Goal: Find specific page/section: Find specific page/section

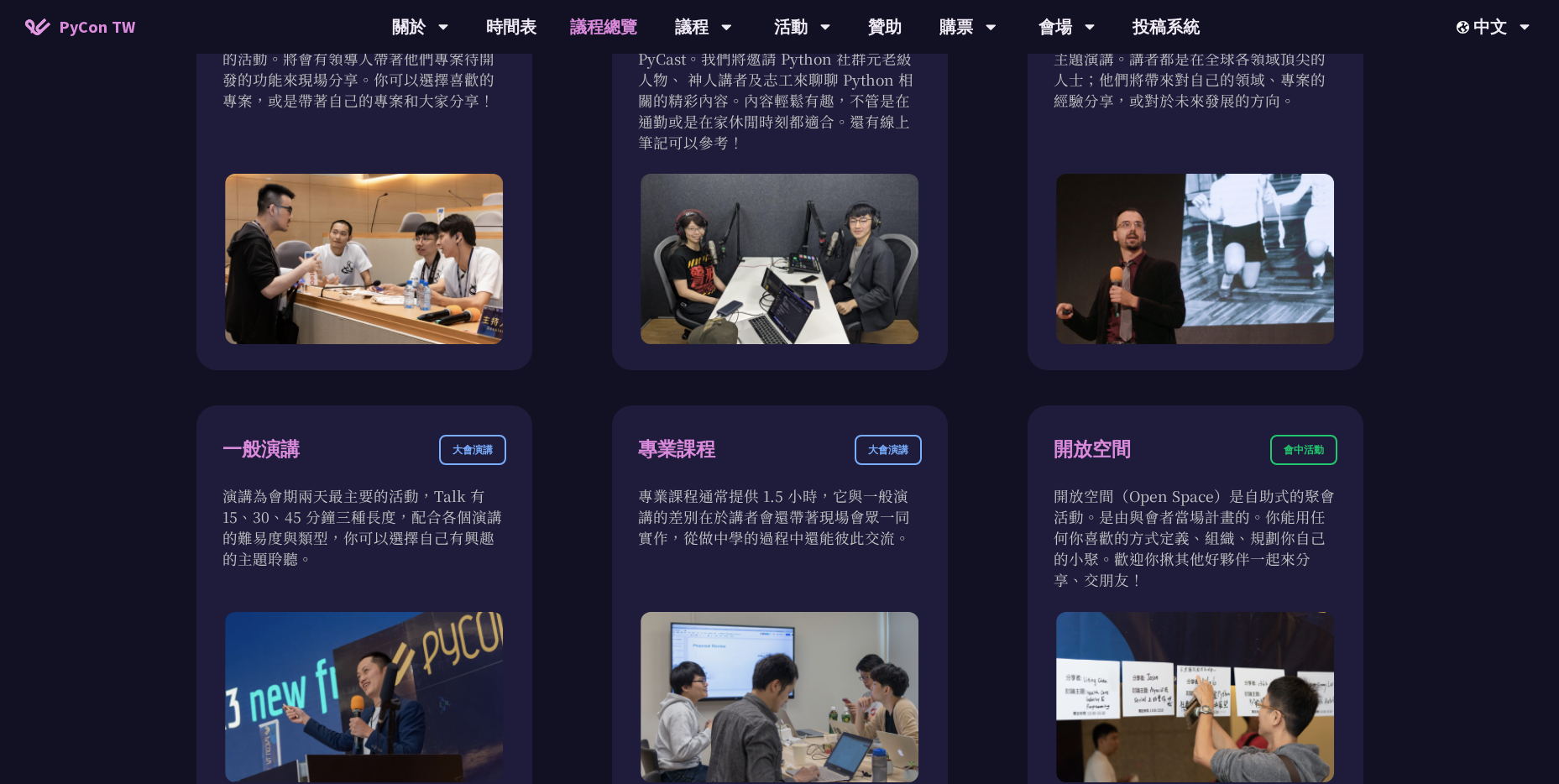
scroll to position [578, 0]
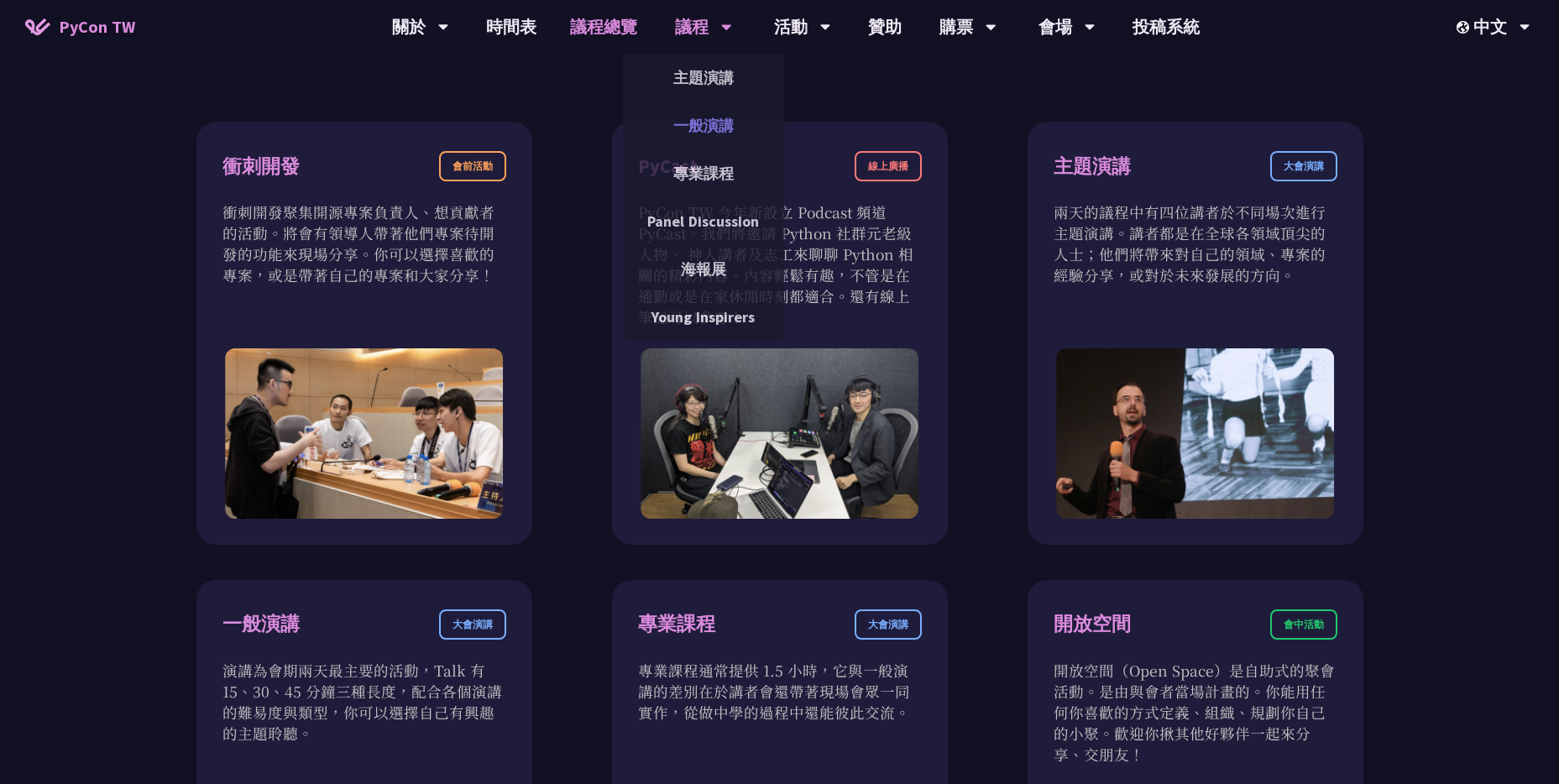
click at [710, 127] on link "一般演講" at bounding box center [703, 125] width 162 height 39
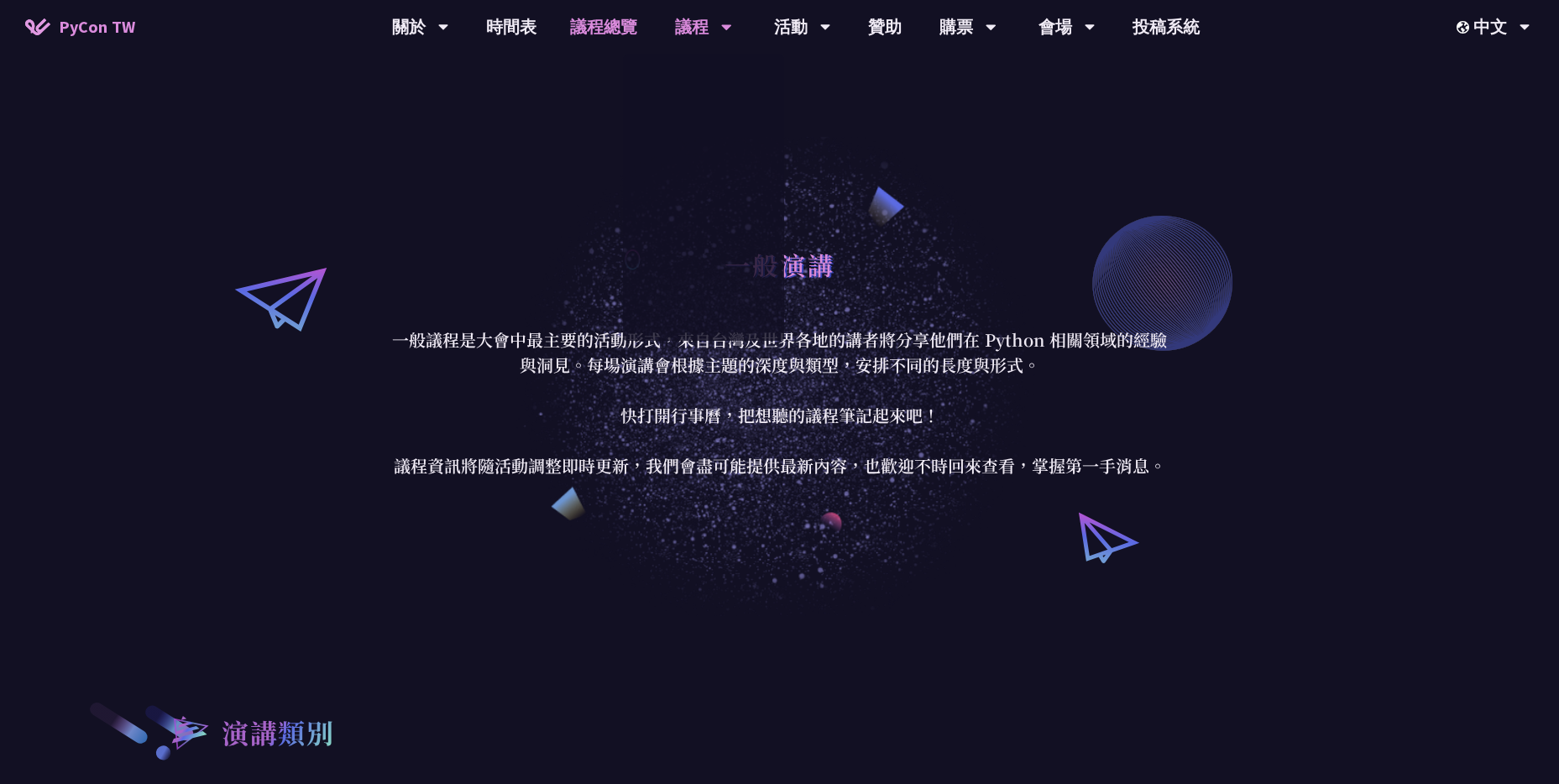
click at [606, 31] on link "議程總覽" at bounding box center [604, 26] width 100 height 54
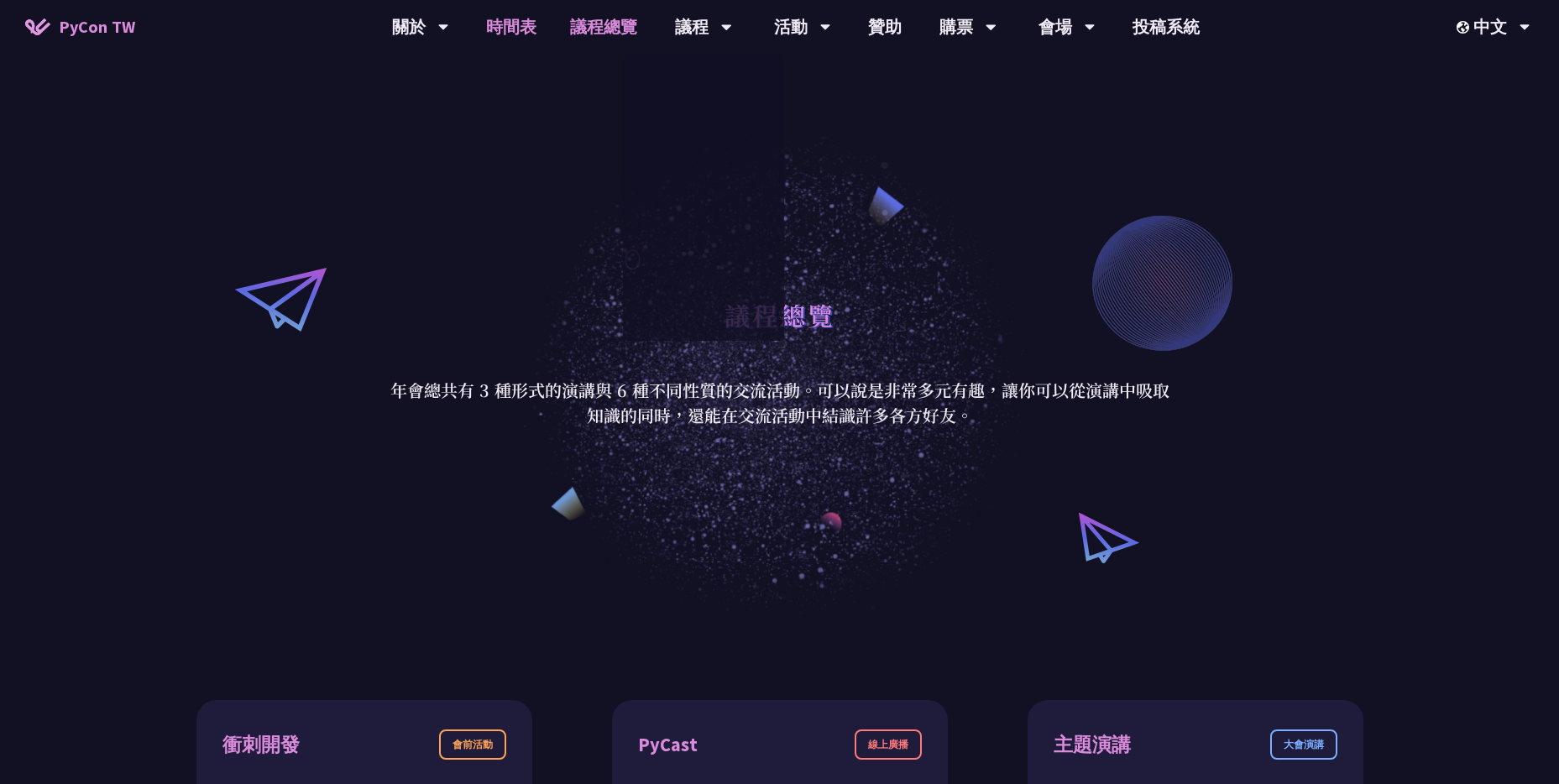
click at [517, 31] on link "時間表" at bounding box center [511, 26] width 84 height 54
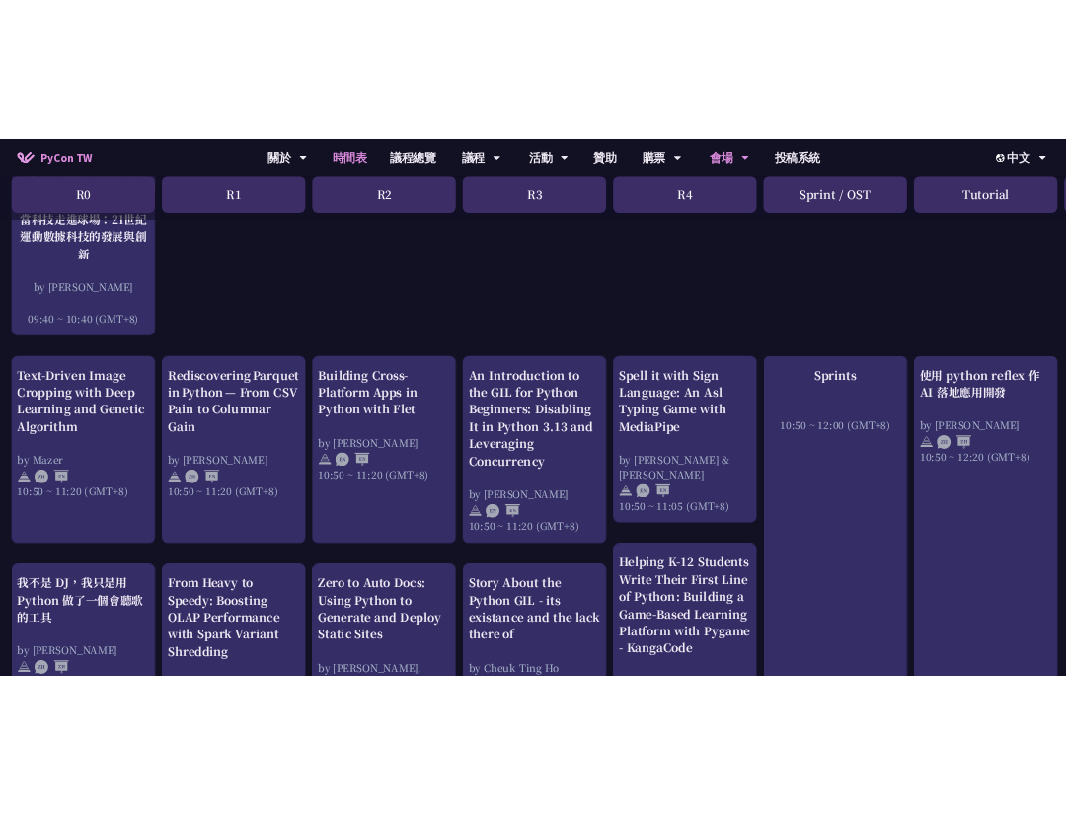
scroll to position [596, 0]
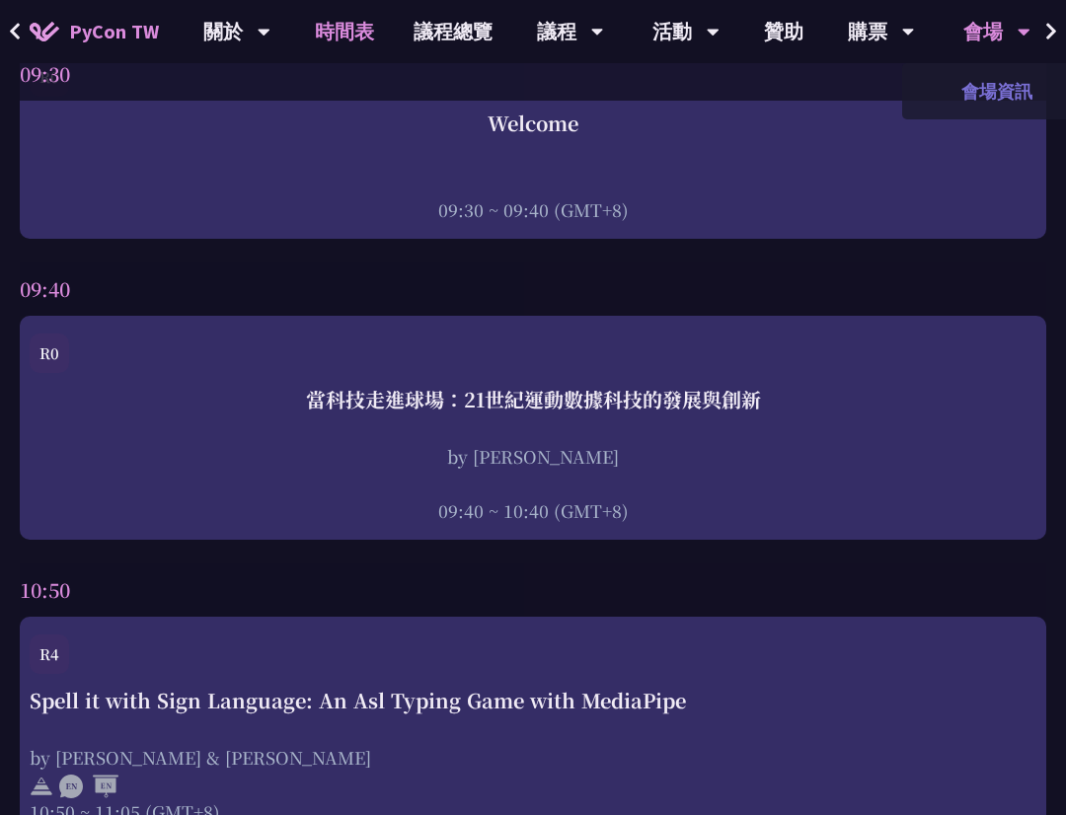
click at [1005, 96] on link "會場資訊" at bounding box center [997, 91] width 190 height 46
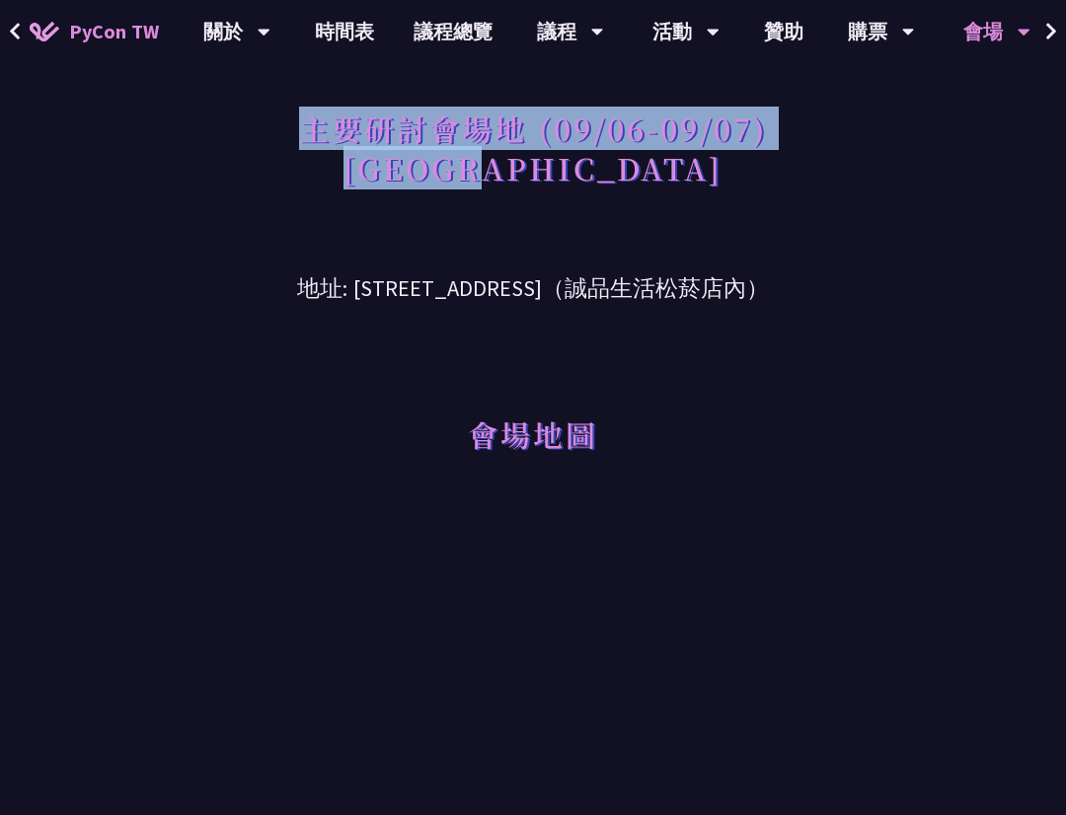
drag, startPoint x: 302, startPoint y: 132, endPoint x: 658, endPoint y: 225, distance: 368.3
click at [658, 225] on div "主要研討會場地 (09/06-09/07) [GEOGRAPHIC_DATA]" at bounding box center [533, 170] width 697 height 143
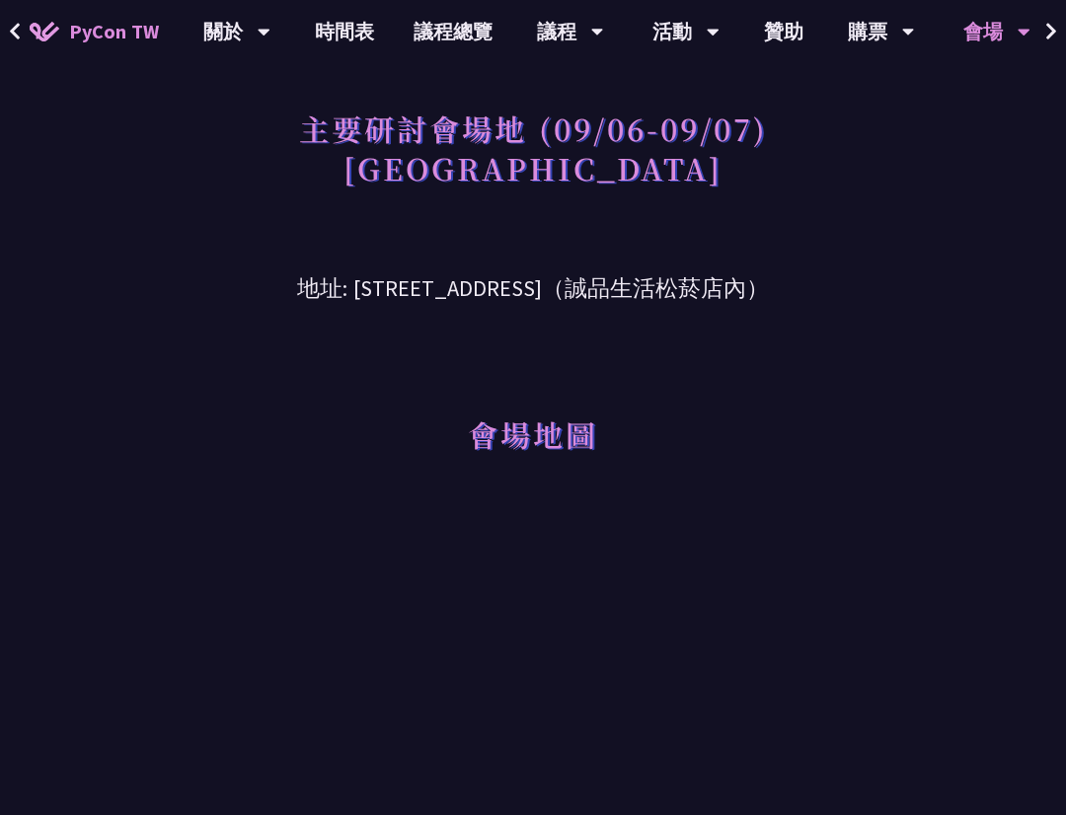
click at [658, 244] on h3 "地址: [STREET_ADDRESS]（誠品生活松菸店內）" at bounding box center [533, 274] width 697 height 64
click at [347, 33] on link "時間表" at bounding box center [344, 31] width 99 height 63
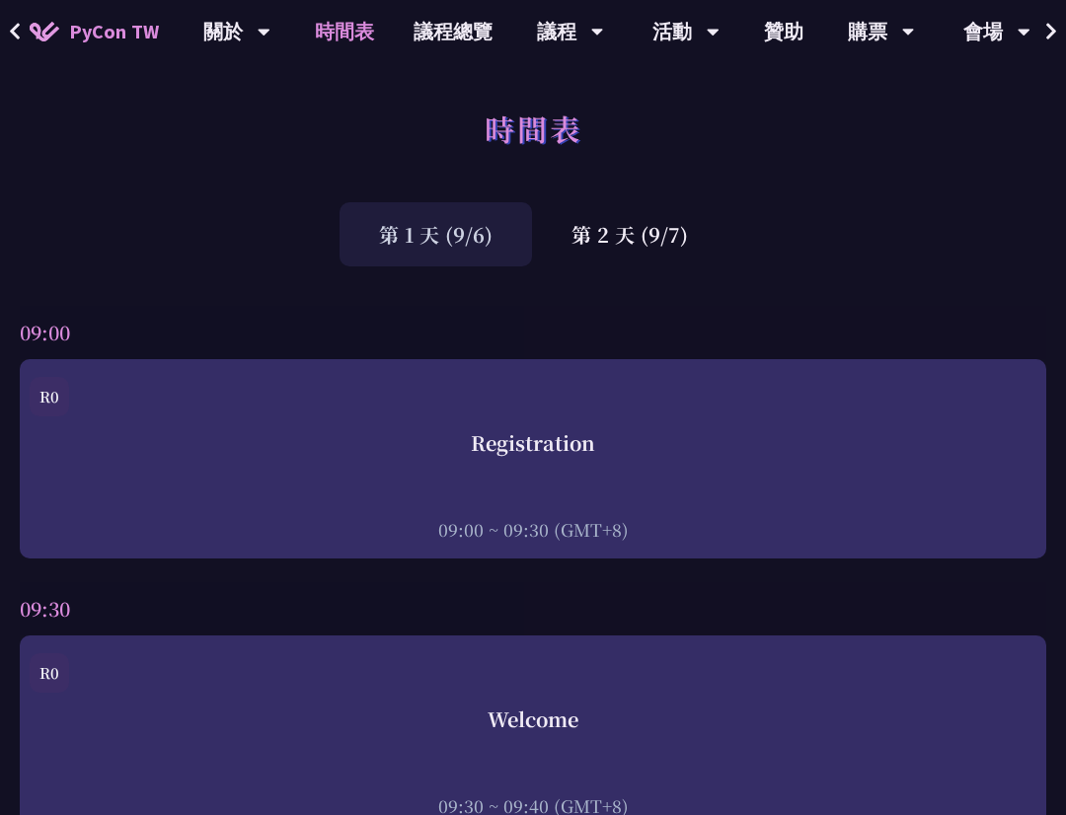
scroll to position [6, 0]
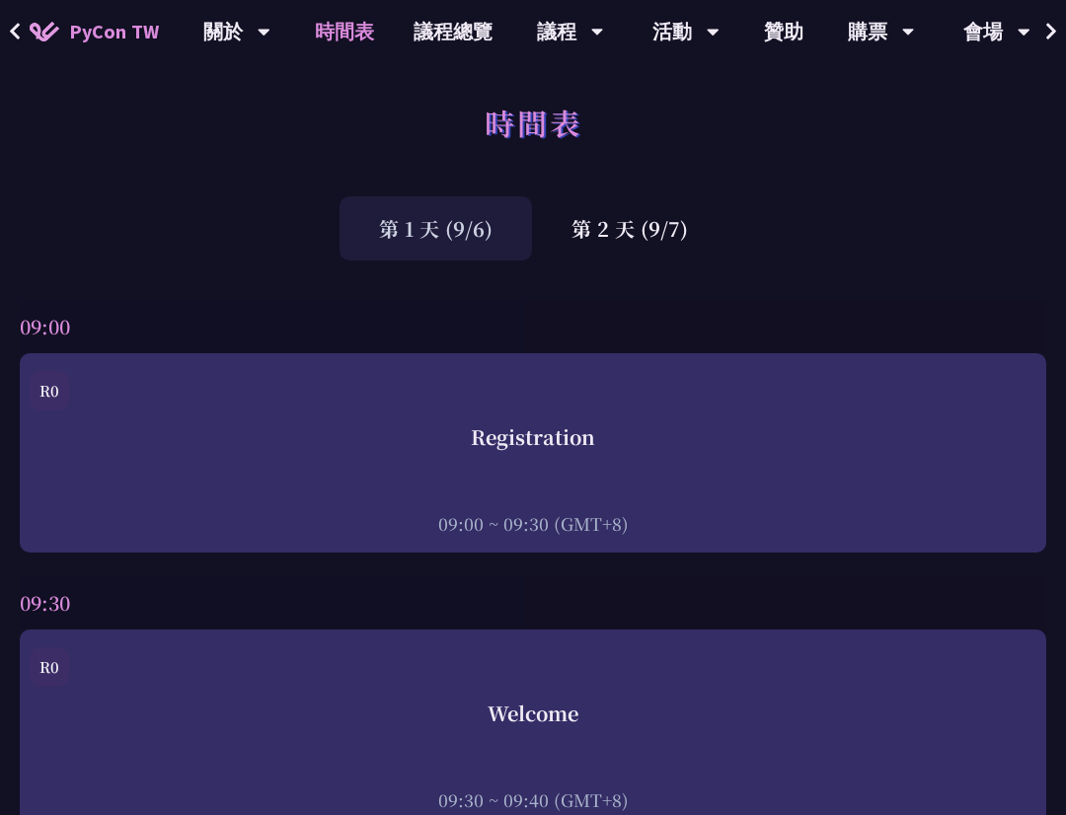
click at [412, 219] on div "第 1 天 (9/6)" at bounding box center [436, 228] width 193 height 64
click at [627, 213] on div "第 2 天 (9/7)" at bounding box center [629, 228] width 195 height 64
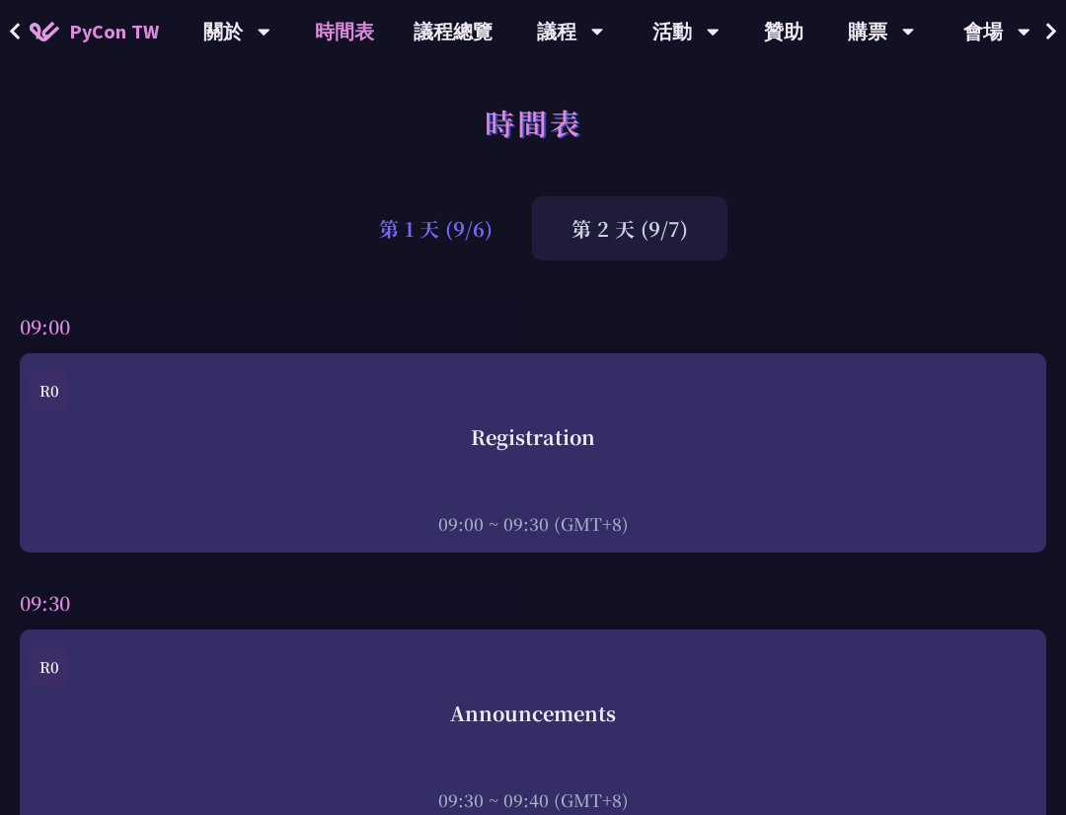
click at [442, 216] on div "第 1 天 (9/6)" at bounding box center [436, 228] width 193 height 64
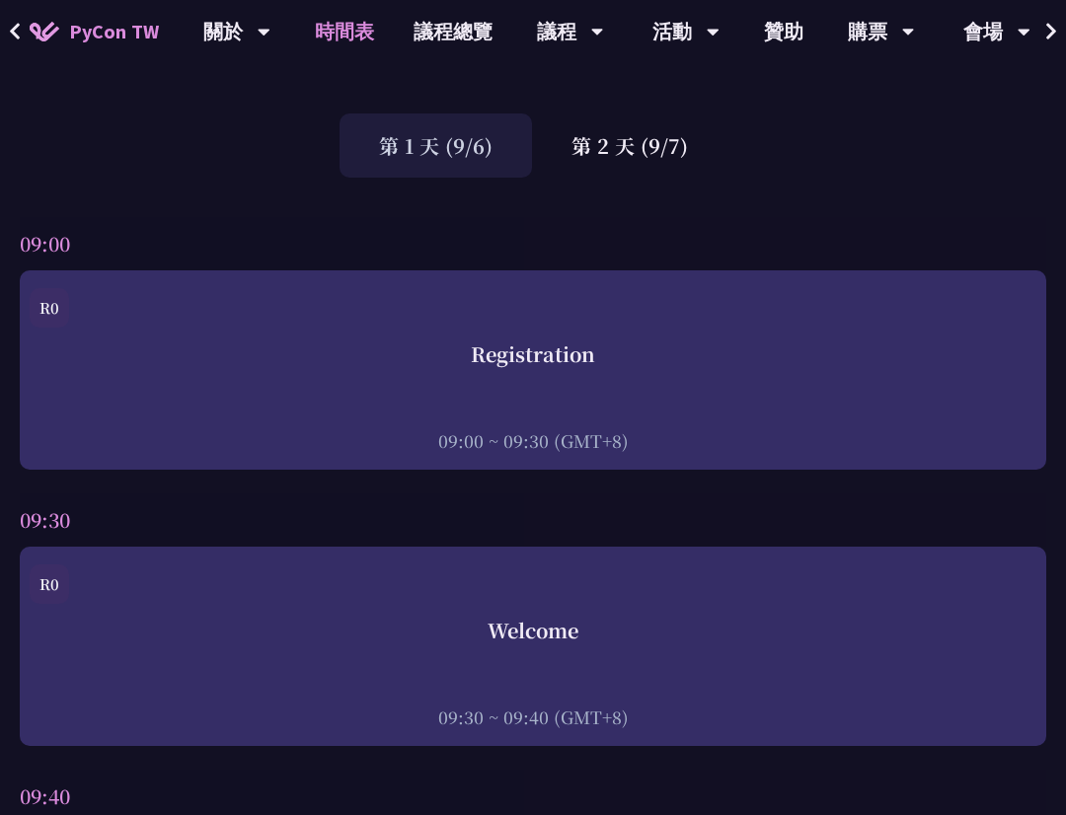
scroll to position [0, 0]
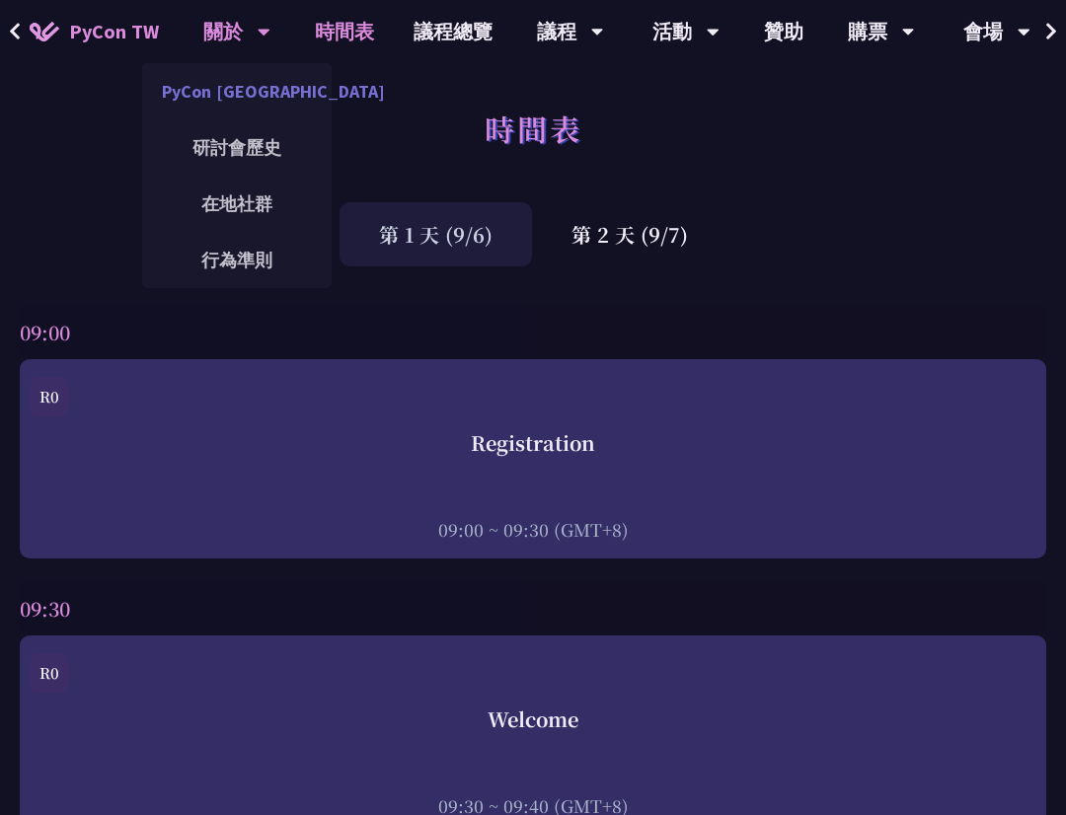
click at [224, 93] on link "PyCon [GEOGRAPHIC_DATA]" at bounding box center [237, 91] width 190 height 46
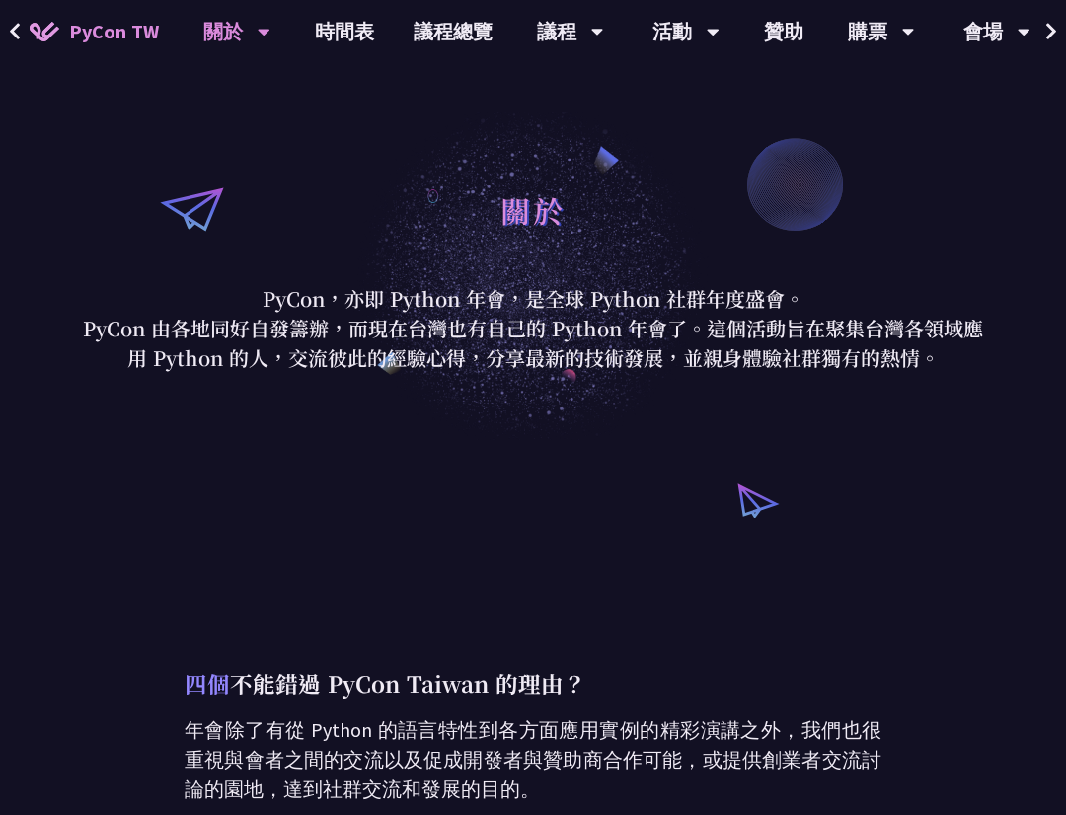
click at [110, 30] on span "PyCon TW" at bounding box center [114, 32] width 90 height 30
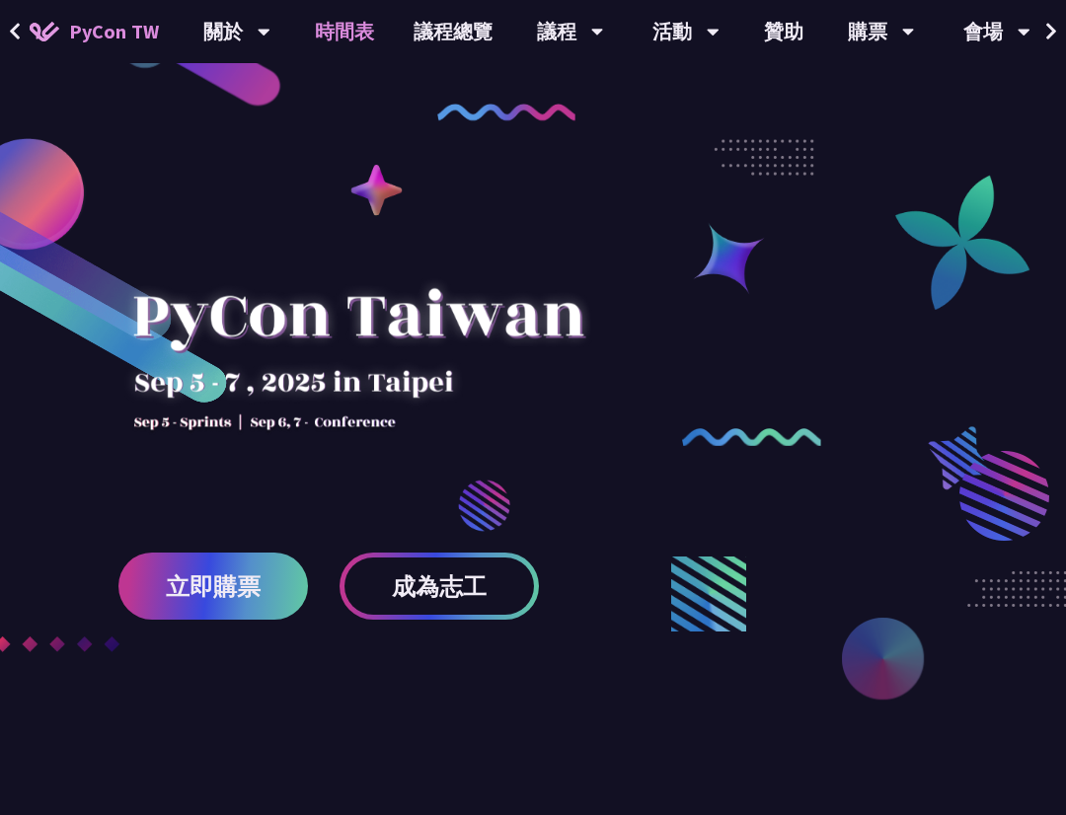
click at [329, 39] on link "時間表" at bounding box center [344, 31] width 99 height 63
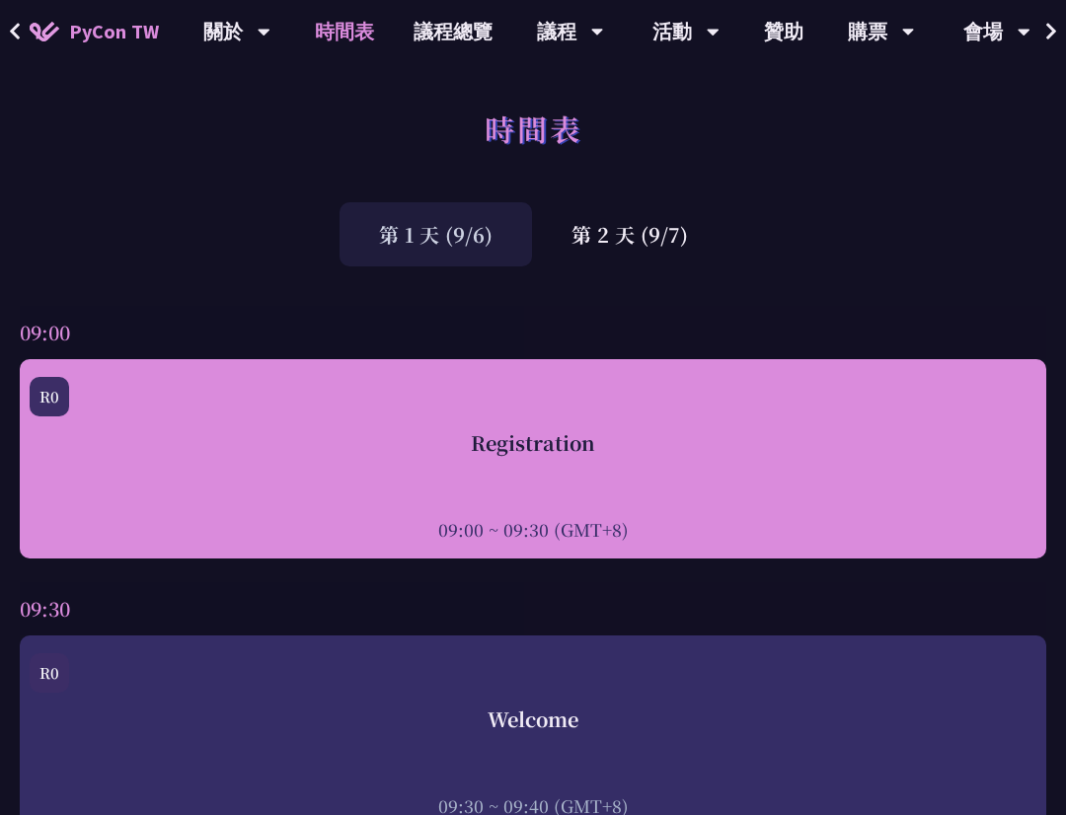
click at [379, 398] on div "R0" at bounding box center [533, 402] width 1007 height 51
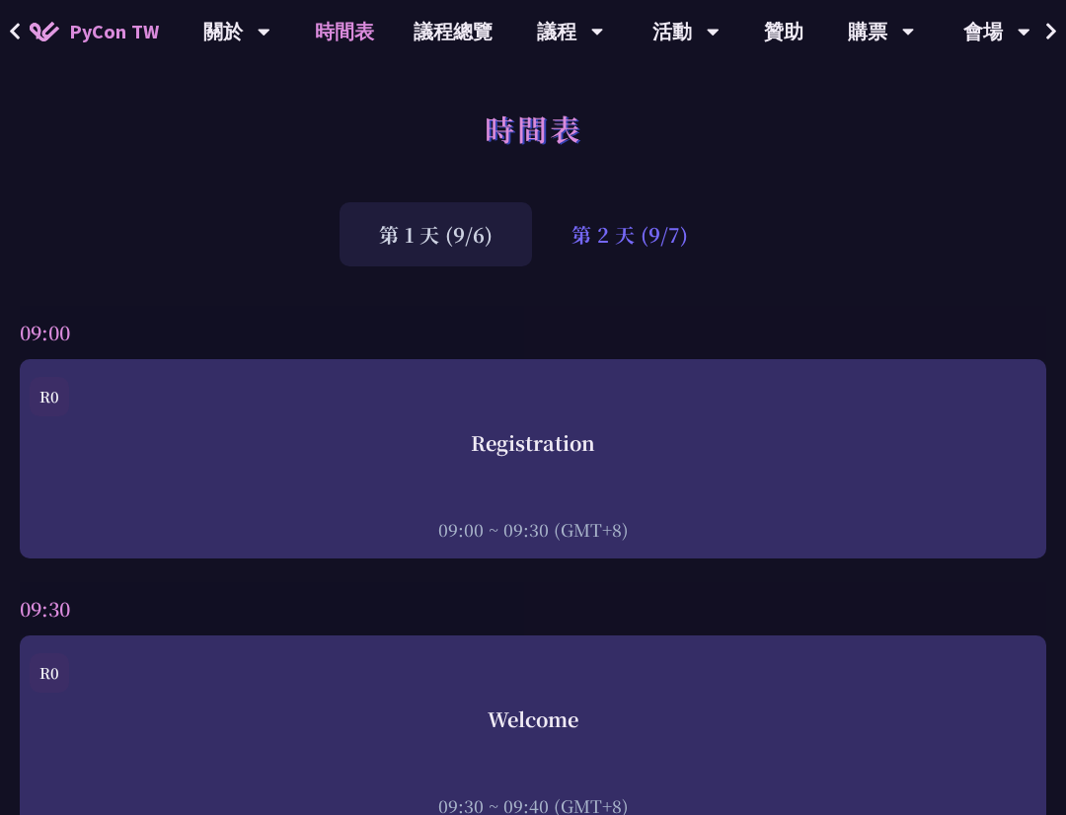
click at [626, 232] on div "第 2 天 (9/7)" at bounding box center [629, 234] width 195 height 64
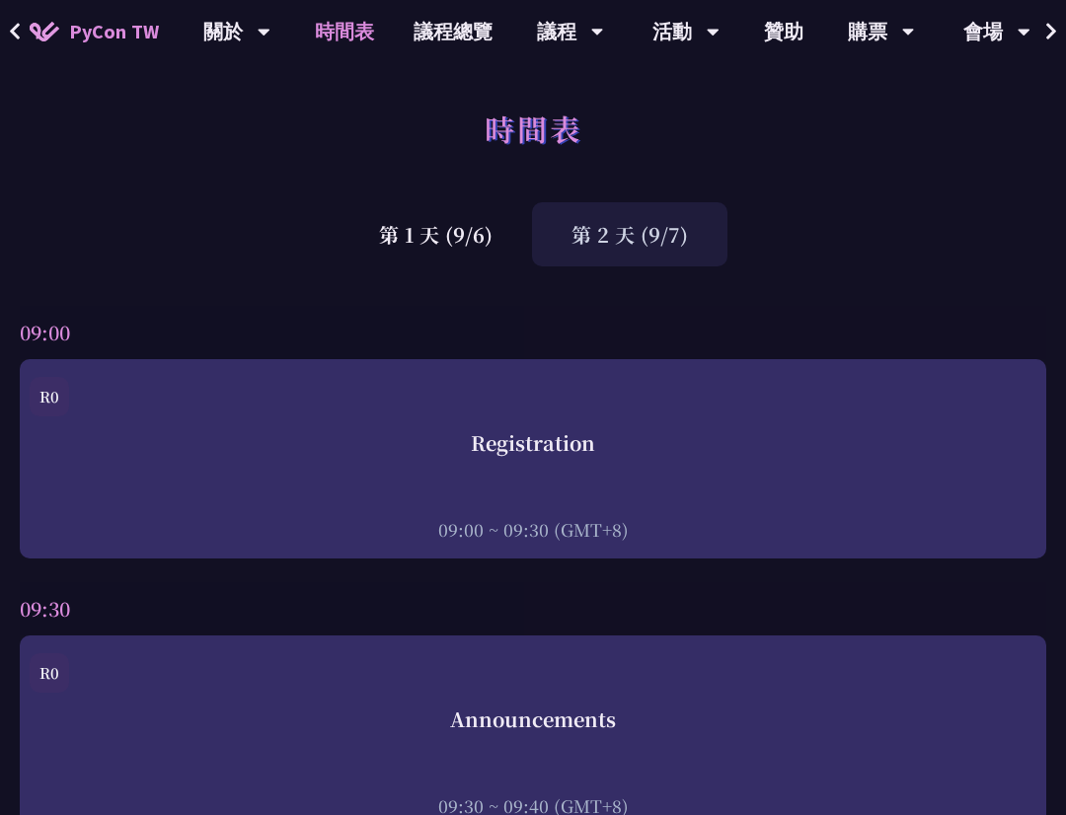
click at [635, 235] on div "第 2 天 (9/7)" at bounding box center [629, 234] width 195 height 64
click at [621, 232] on div "第 2 天 (9/7)" at bounding box center [629, 234] width 195 height 64
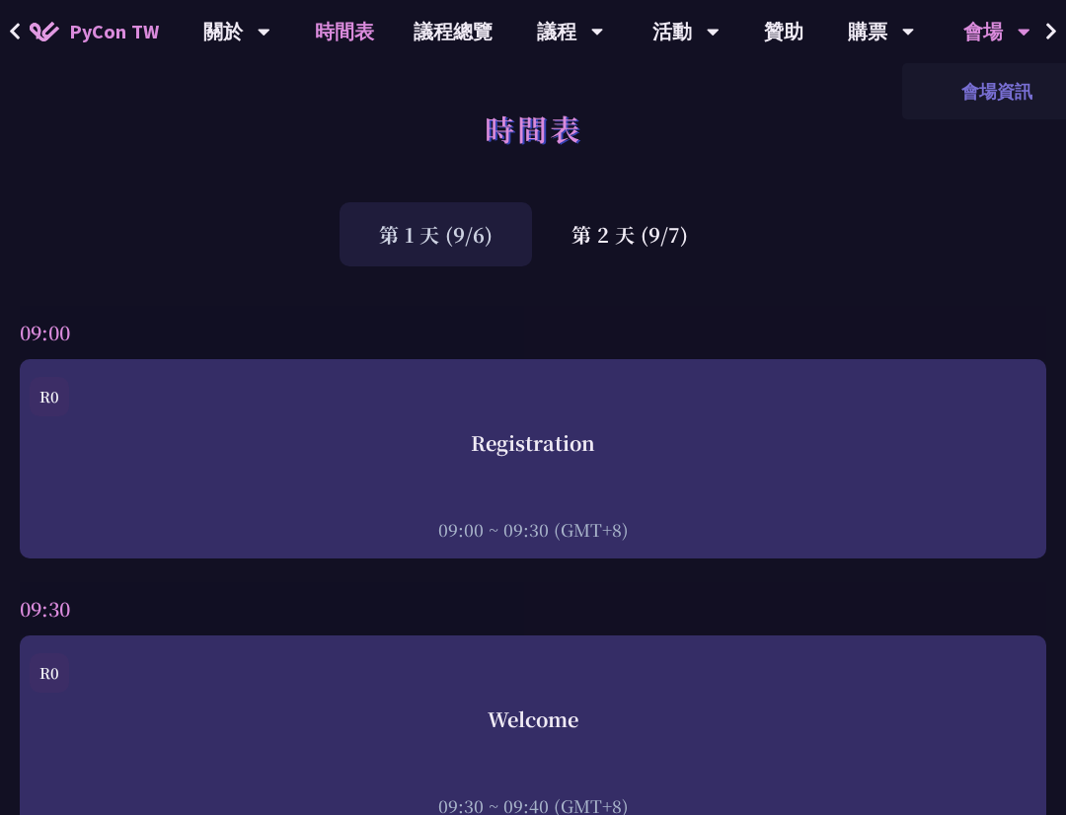
click at [989, 97] on link "會場資訊" at bounding box center [997, 91] width 190 height 46
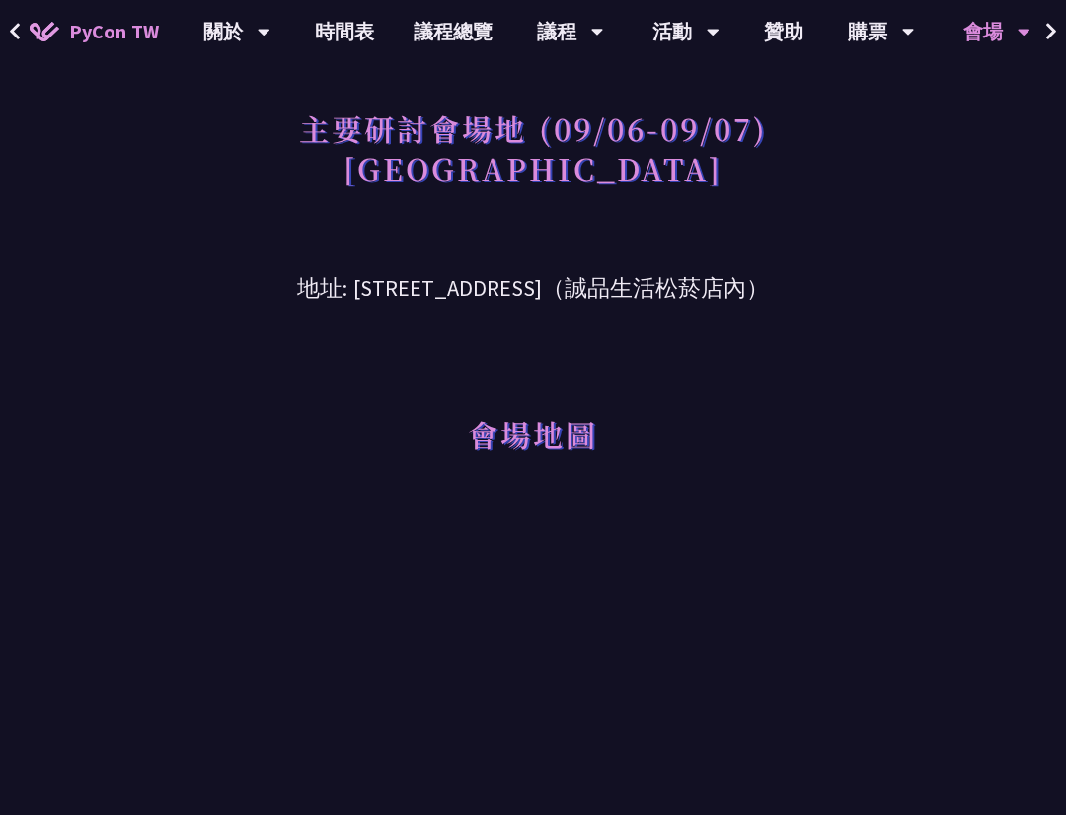
click at [322, 276] on h3 "地址: [STREET_ADDRESS]（誠品生活松菸店內）" at bounding box center [533, 274] width 697 height 64
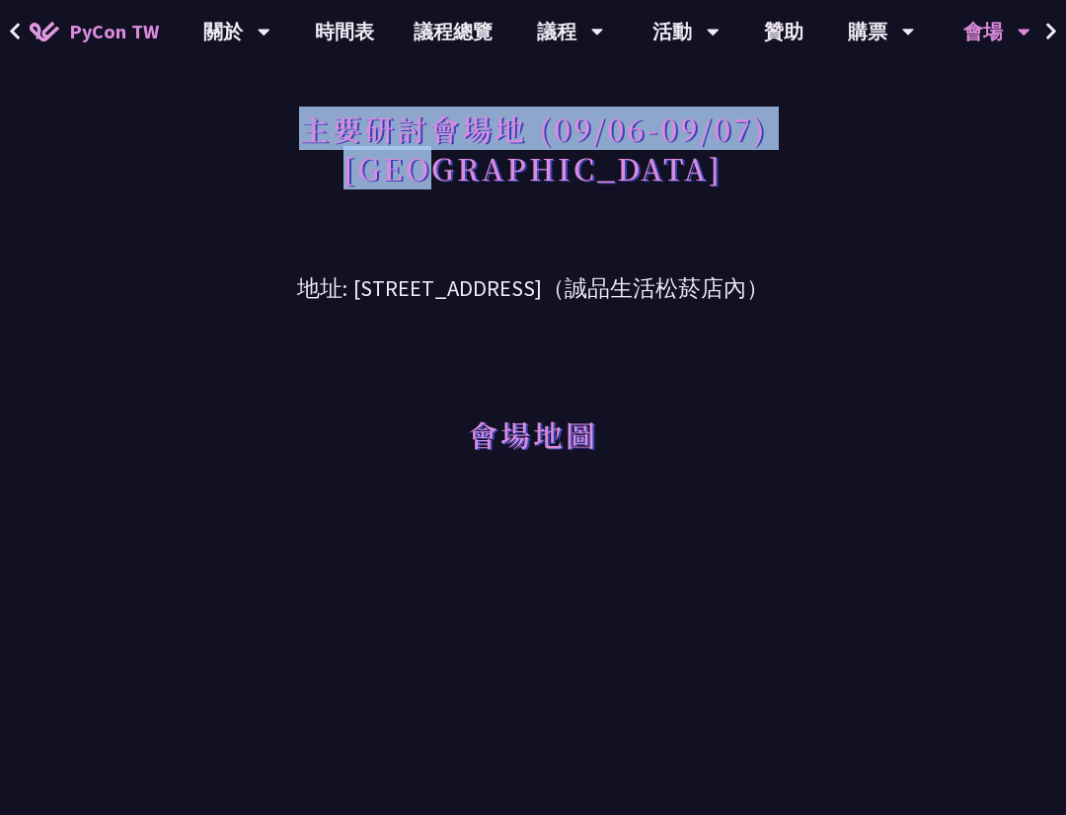
drag, startPoint x: 300, startPoint y: 131, endPoint x: 577, endPoint y: 171, distance: 279.2
click at [577, 171] on h1 "主要研討會場地 (09/06-09/07) [GEOGRAPHIC_DATA]" at bounding box center [533, 148] width 469 height 99
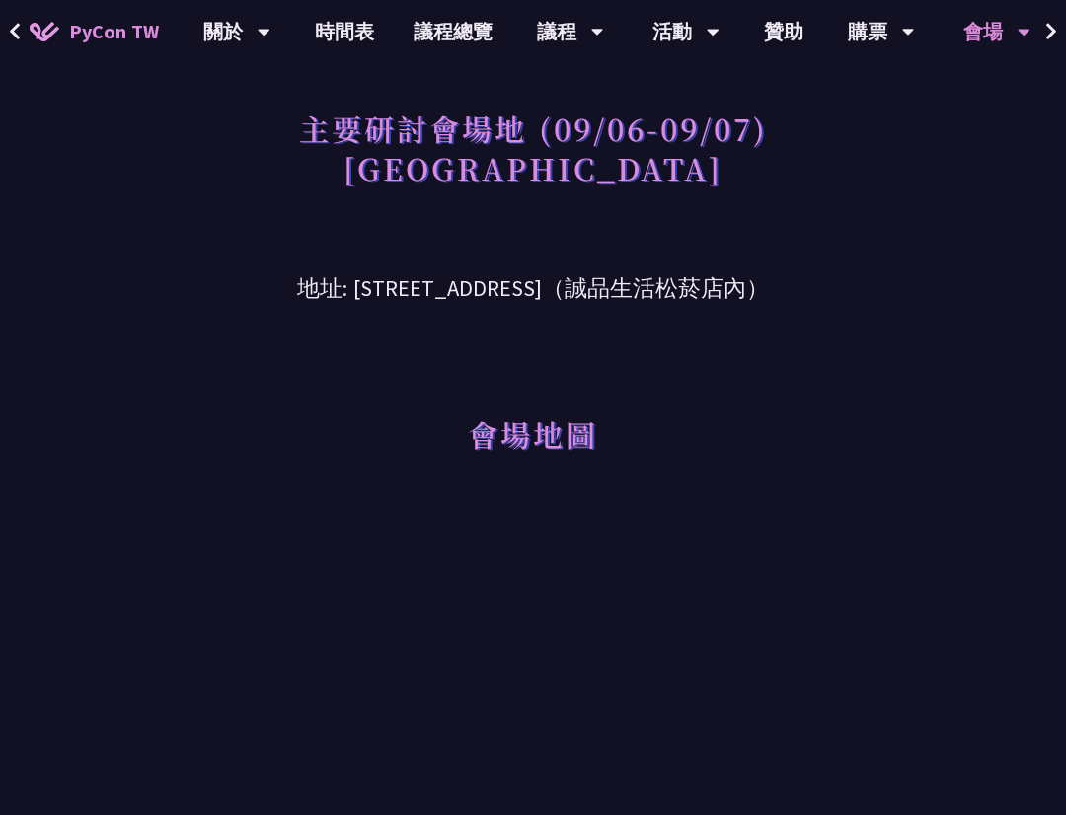
drag, startPoint x: 364, startPoint y: 130, endPoint x: 832, endPoint y: 294, distance: 495.8
copy div "研討會場地 (09/06-09/07) [GEOGRAPHIC_DATA] 地址: [STREET_ADDRESS]（誠品生活松菸店內）"
click at [347, 36] on link "時間表" at bounding box center [344, 31] width 99 height 63
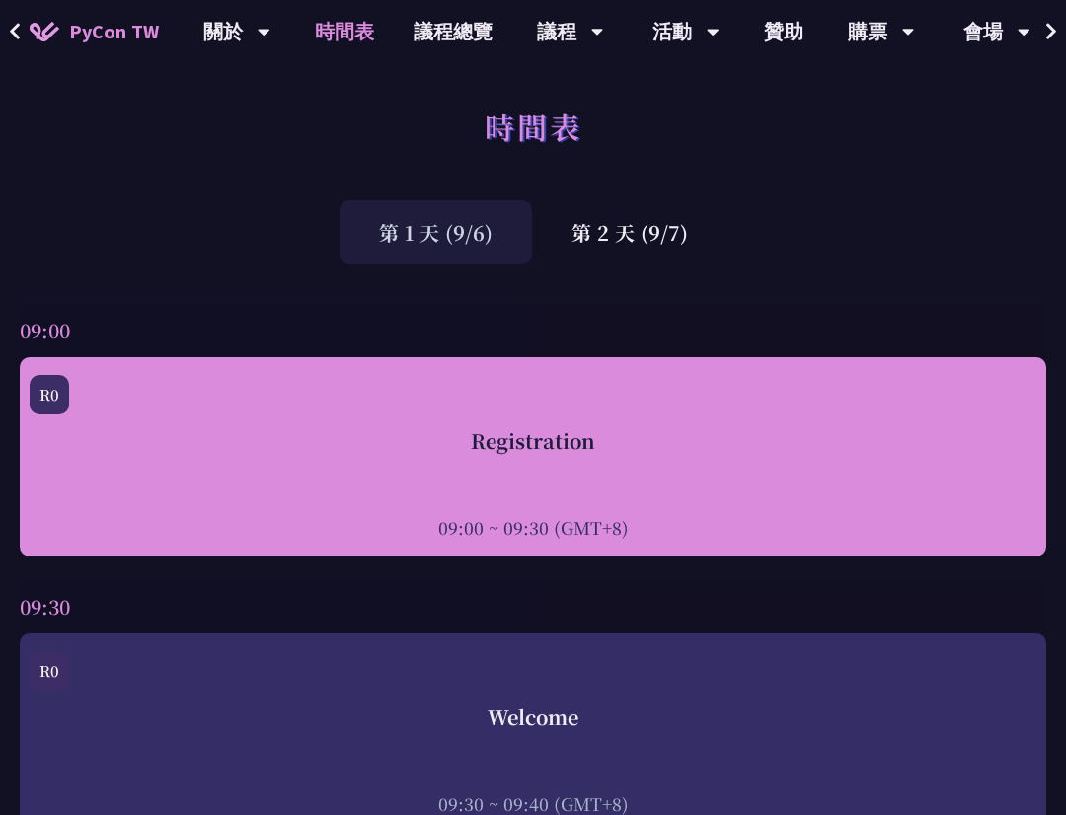
scroll to position [8, 0]
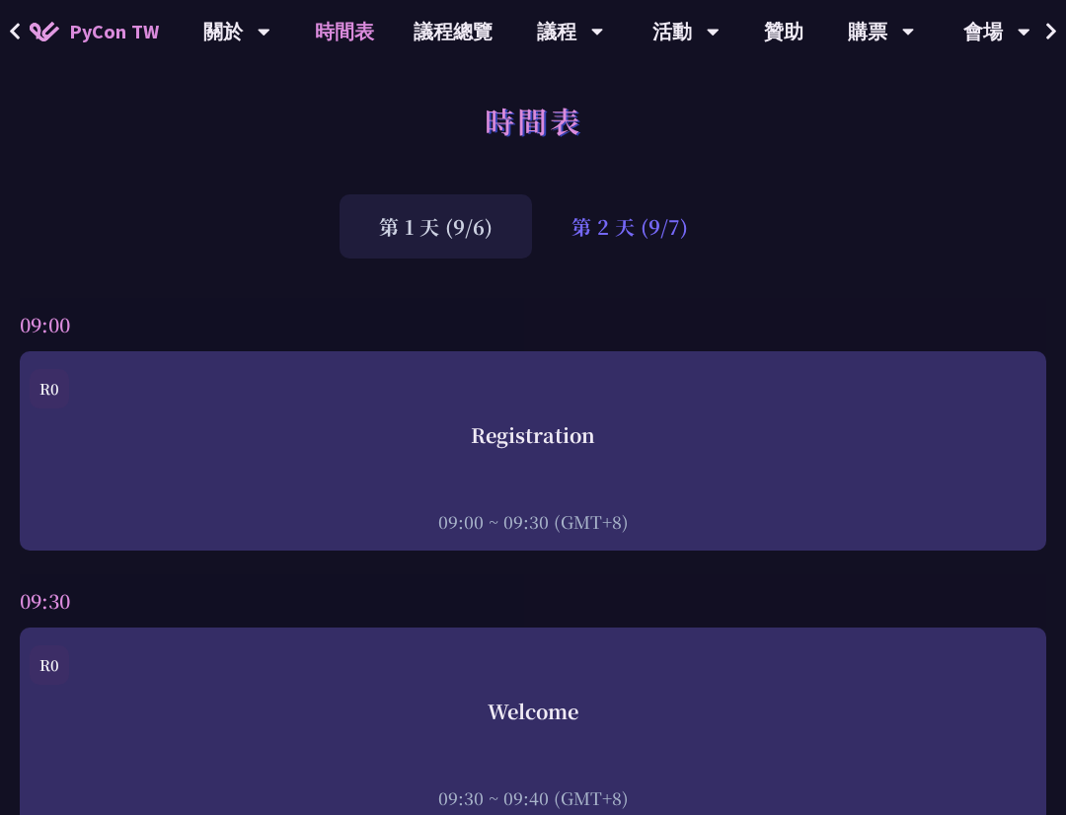
click at [668, 227] on div "第 2 天 (9/7)" at bounding box center [629, 226] width 195 height 64
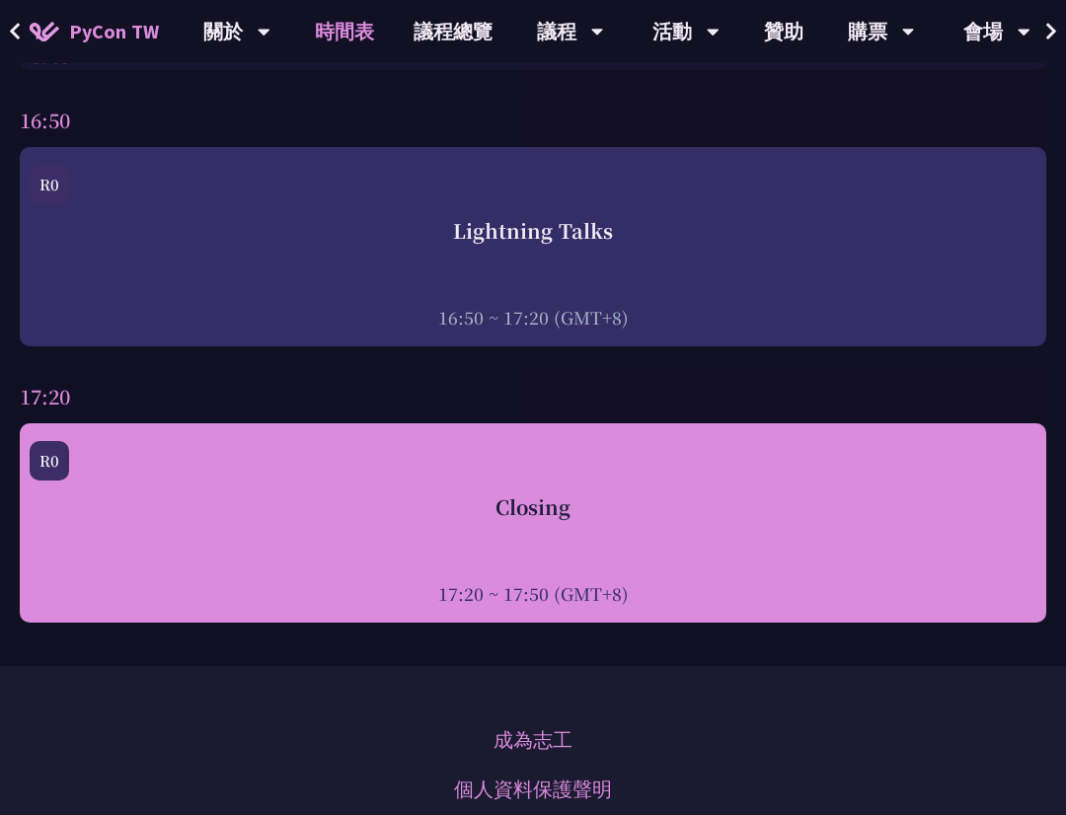
scroll to position [7293, 0]
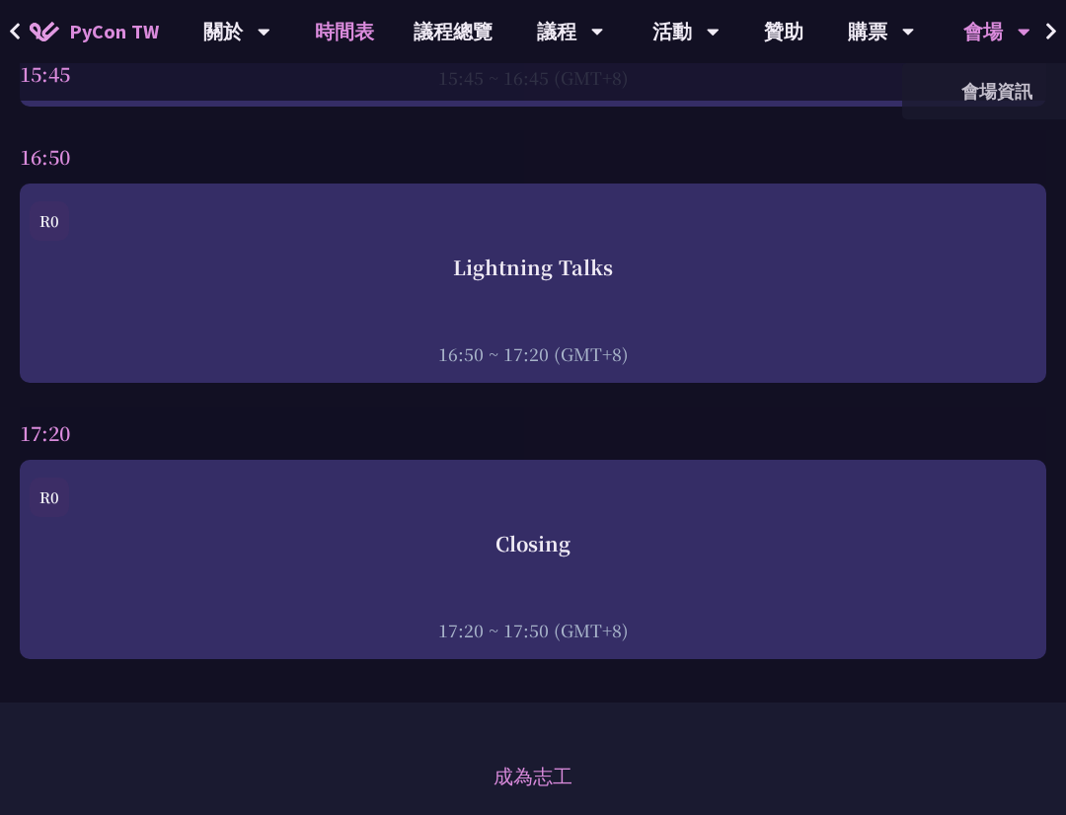
click at [974, 29] on div "會場" at bounding box center [996, 31] width 67 height 63
click at [1018, 34] on icon at bounding box center [1024, 32] width 13 height 20
click at [1006, 102] on link "會場資訊" at bounding box center [997, 91] width 190 height 46
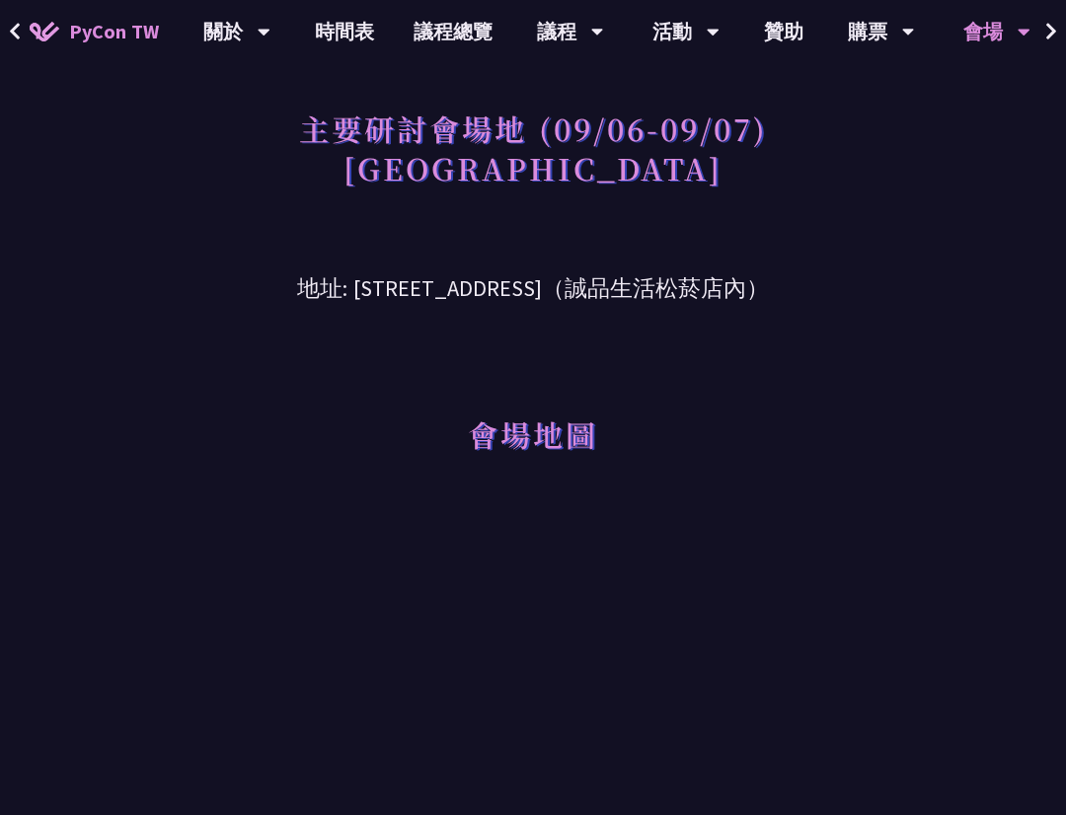
drag, startPoint x: 444, startPoint y: 174, endPoint x: 597, endPoint y: 294, distance: 194.7
copy div "台北文創六樓 地址: 台北市信義區菸廠路 88 號 6 樓"
